Goal: Information Seeking & Learning: Check status

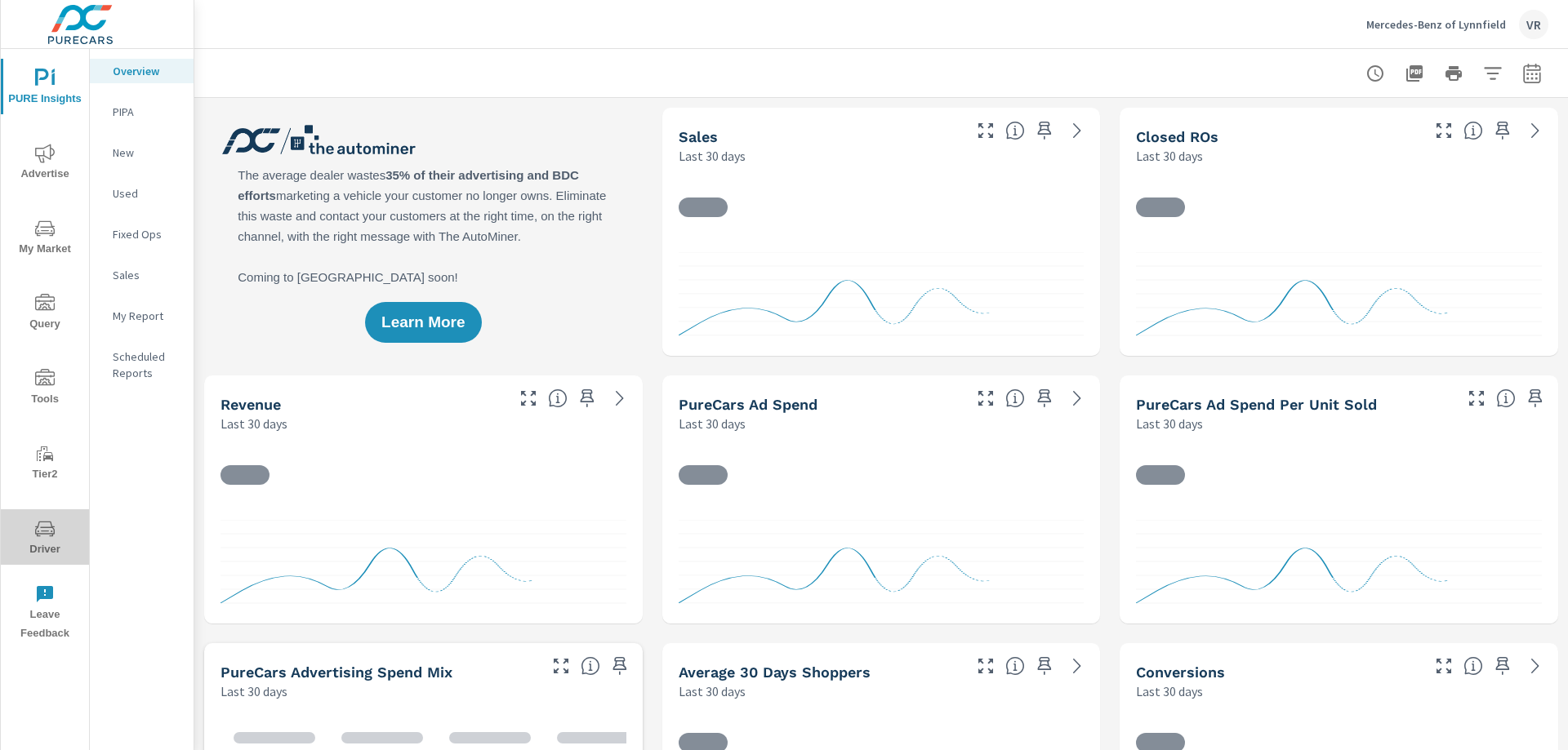
click at [37, 534] on icon "nav menu" at bounding box center [45, 528] width 20 height 15
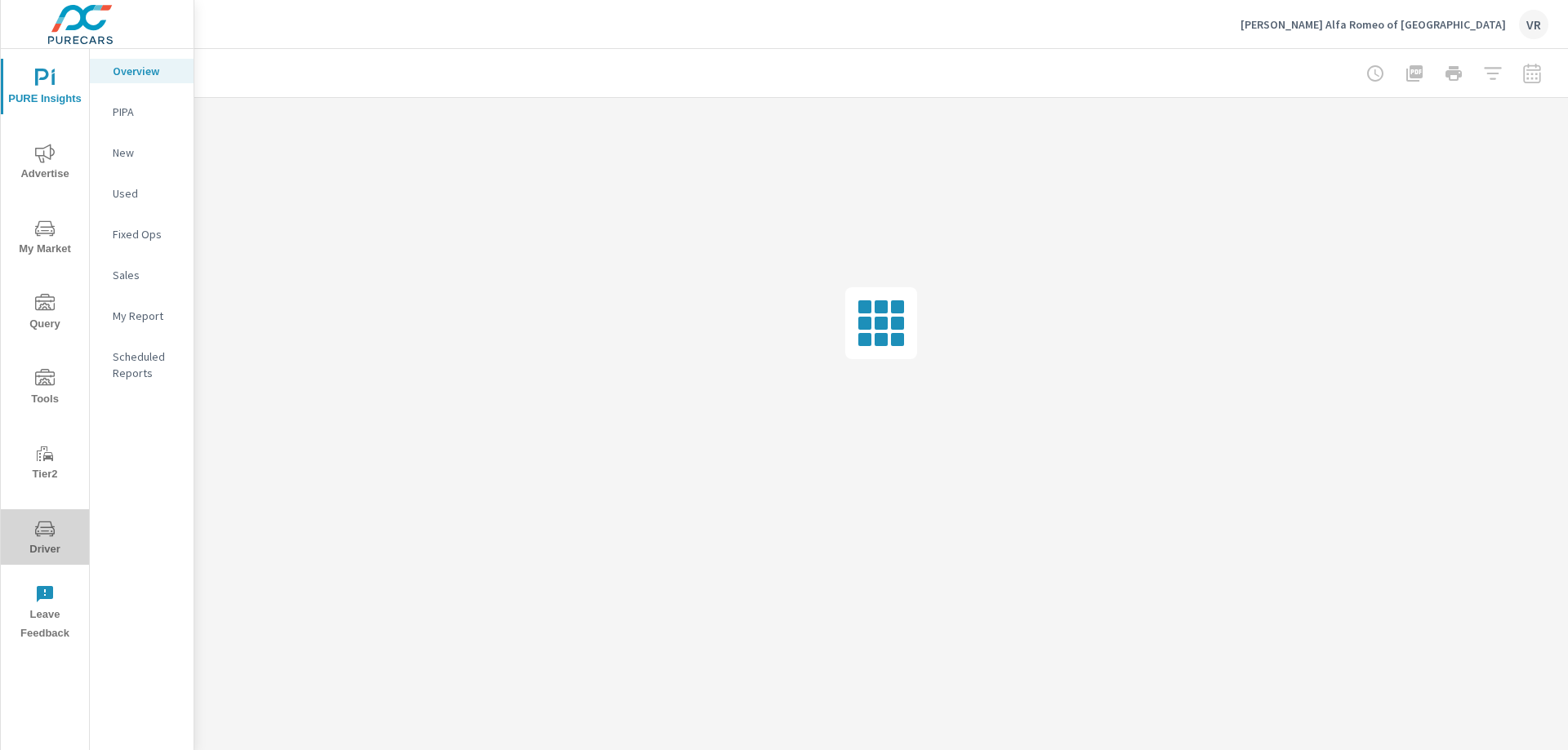
click at [30, 540] on span "Driver" at bounding box center [45, 539] width 79 height 40
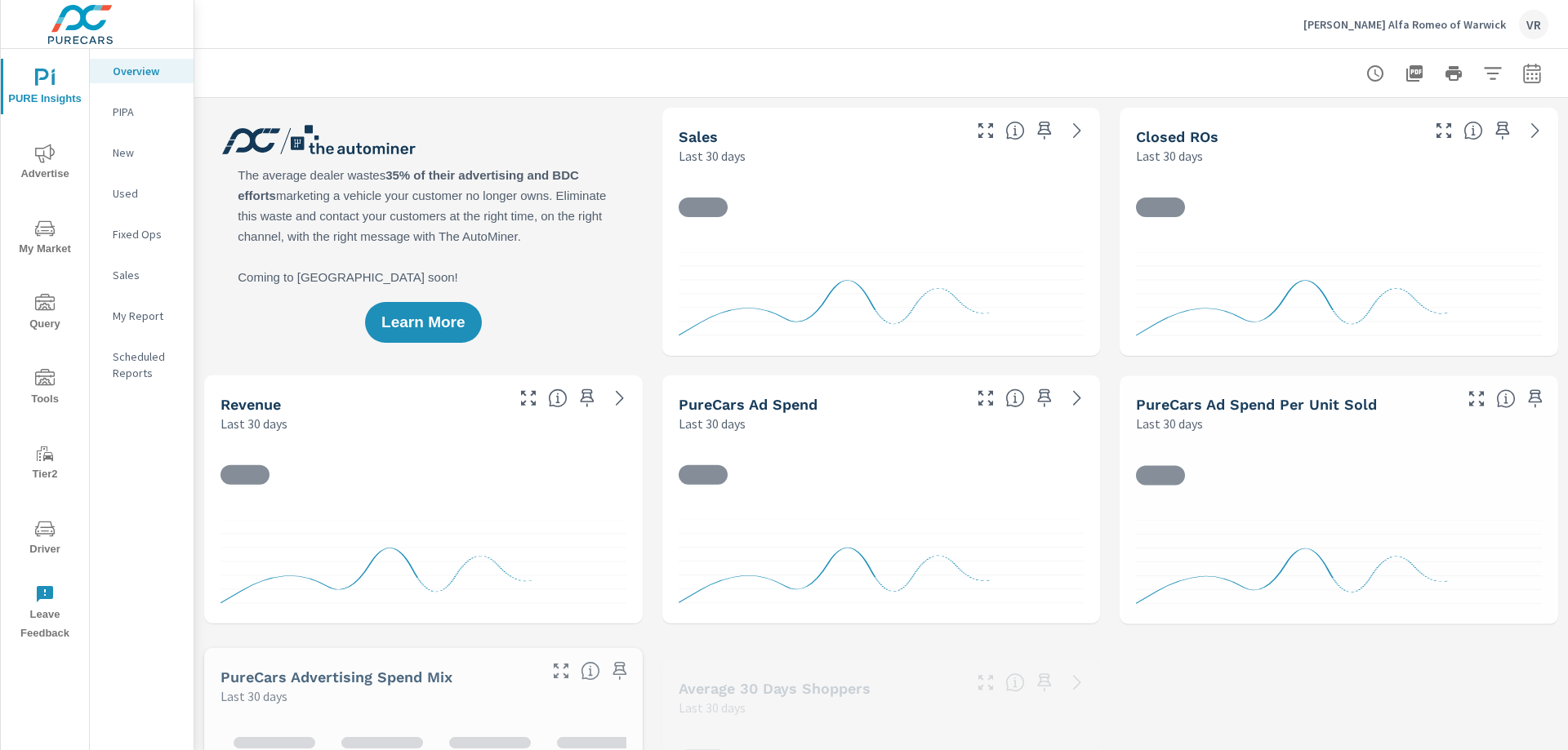
click at [34, 554] on span "Driver" at bounding box center [45, 539] width 79 height 40
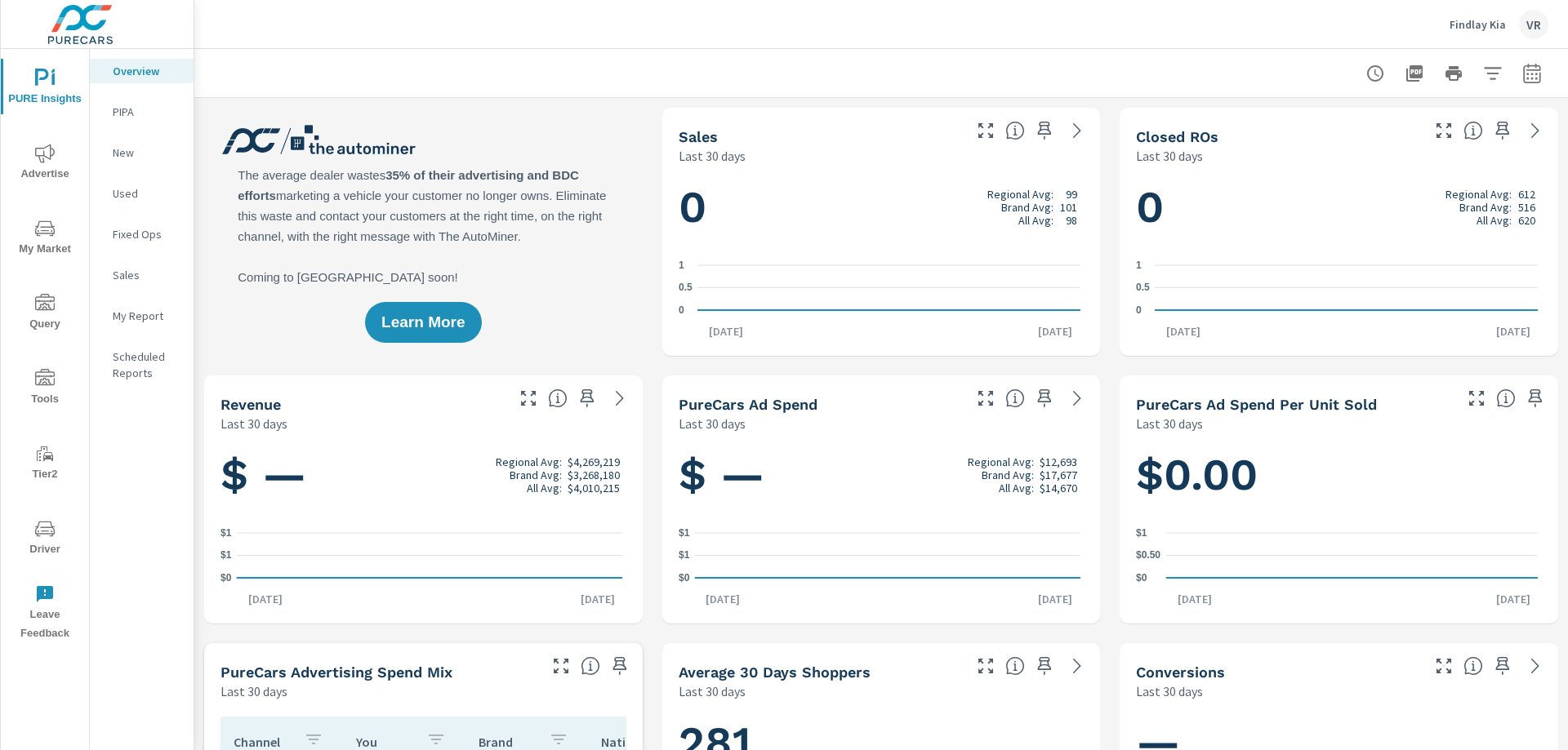
click at [46, 533] on icon "nav menu" at bounding box center [45, 528] width 20 height 15
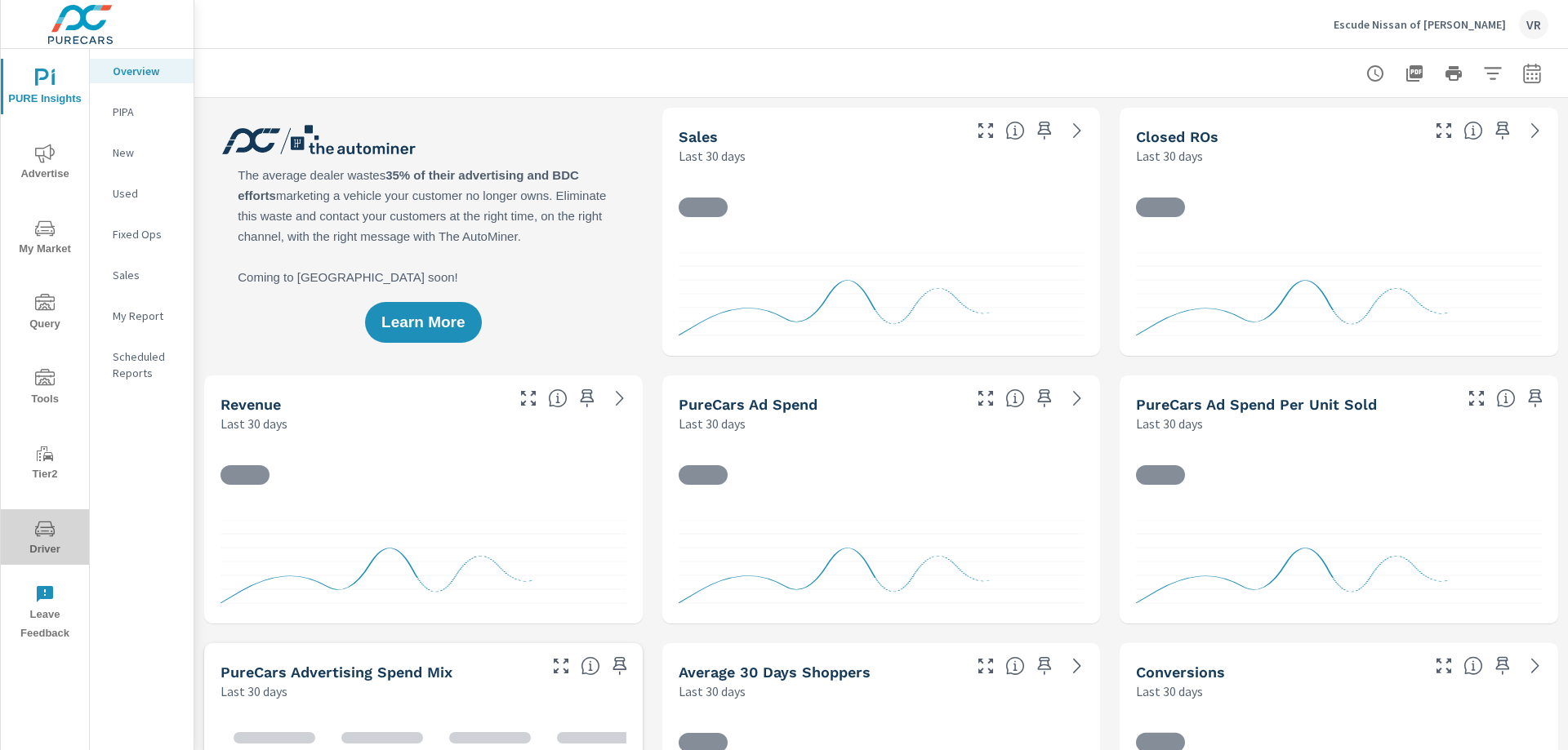
click at [42, 543] on span "Driver" at bounding box center [45, 539] width 79 height 40
click at [37, 523] on icon "nav menu" at bounding box center [45, 529] width 20 height 20
